Goal: Task Accomplishment & Management: Manage account settings

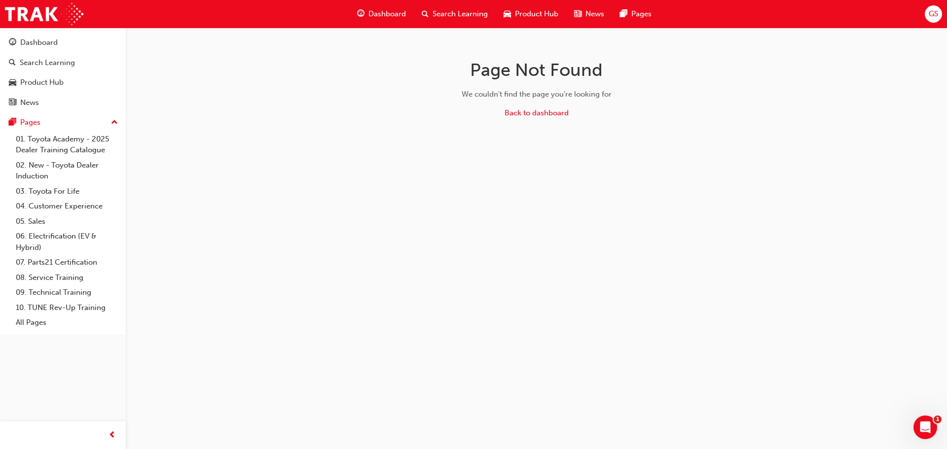
click at [938, 11] on span "GS" at bounding box center [933, 13] width 9 height 11
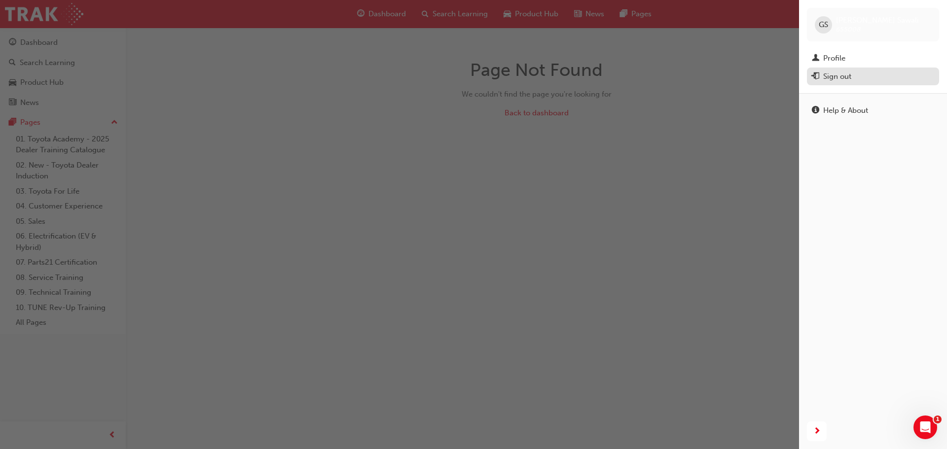
click at [881, 78] on div "Sign out" at bounding box center [873, 77] width 122 height 12
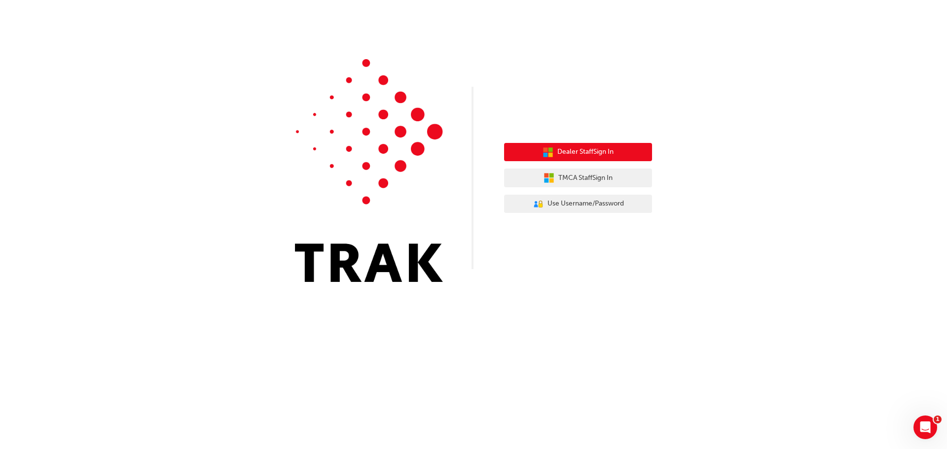
click at [648, 148] on button "Dealer Staff Sign In" at bounding box center [578, 152] width 148 height 19
